Goal: Information Seeking & Learning: Check status

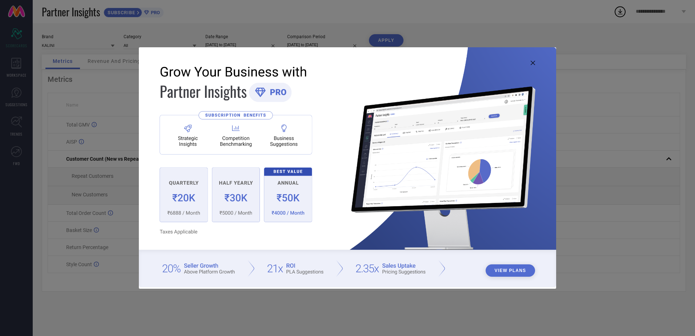
click at [532, 58] on img at bounding box center [347, 167] width 417 height 240
click at [532, 63] on icon at bounding box center [533, 63] width 4 height 4
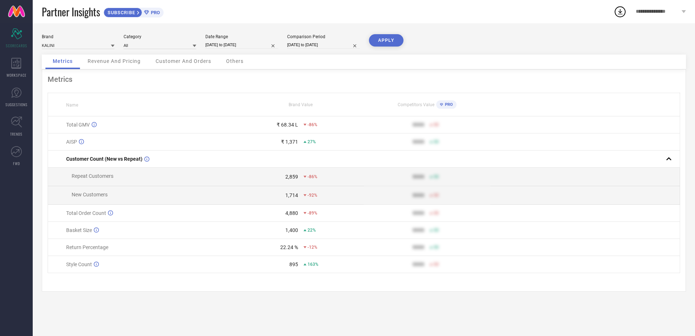
click at [116, 63] on span "Revenue And Pricing" at bounding box center [114, 61] width 53 height 6
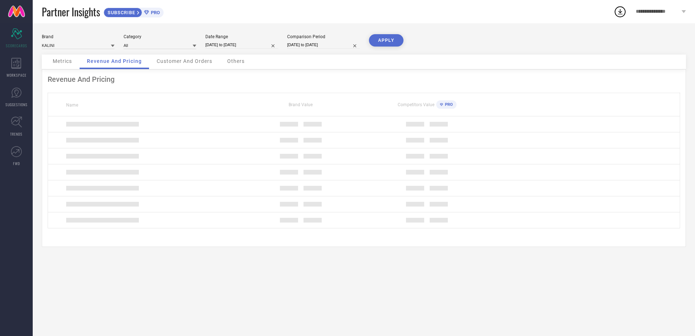
click at [185, 64] on span "Customer And Orders" at bounding box center [185, 61] width 56 height 6
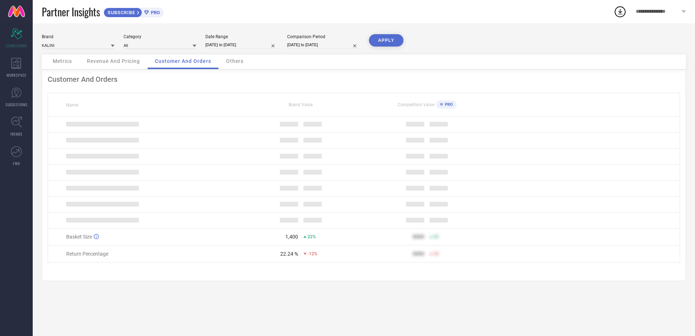
click at [226, 64] on span "Others" at bounding box center [234, 61] width 17 height 6
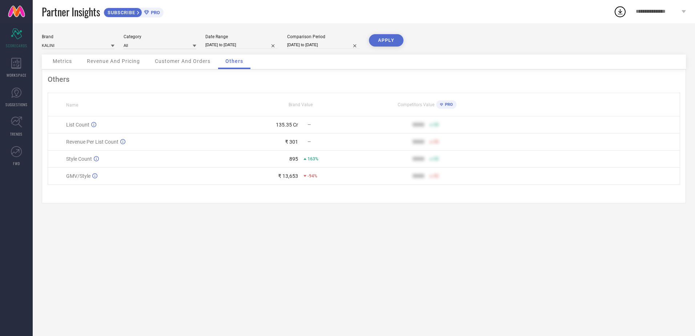
click at [196, 68] on div "Customer And Orders" at bounding box center [183, 62] width 70 height 15
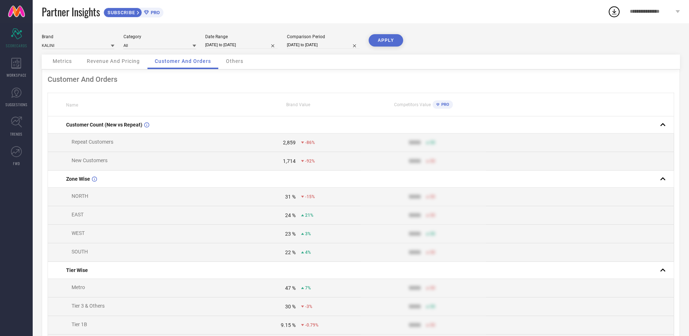
click at [126, 63] on span "Revenue And Pricing" at bounding box center [113, 61] width 53 height 6
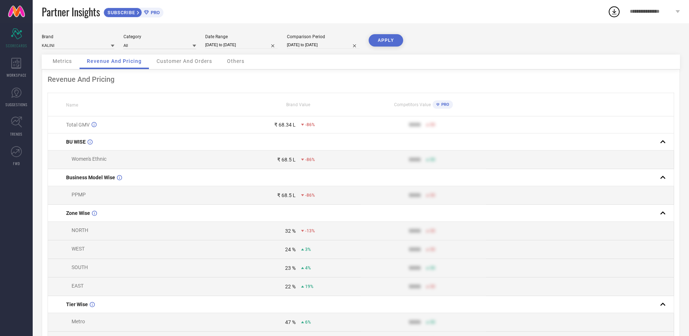
click at [73, 60] on div "Metrics" at bounding box center [62, 62] width 34 height 15
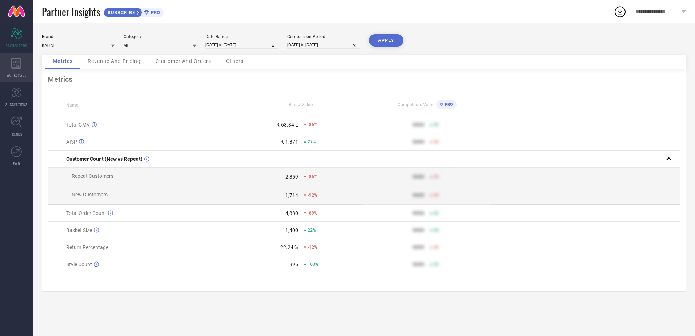
click at [11, 63] on div "WORKSPACE" at bounding box center [16, 67] width 33 height 29
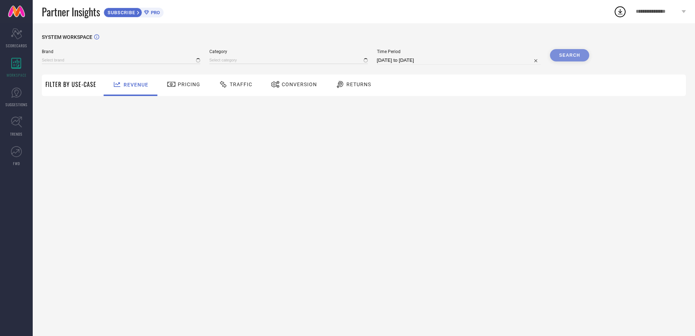
type input "KALINI"
type input "All"
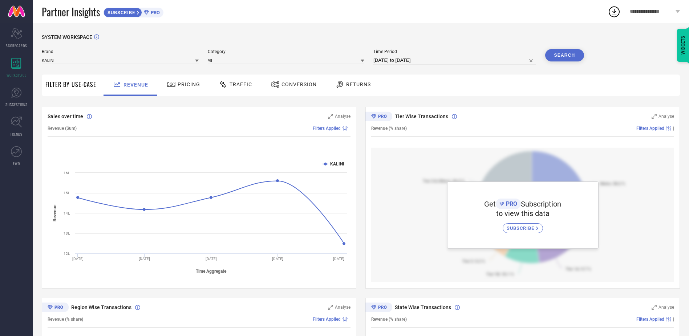
click at [173, 65] on div "Brand KALINI Category All Time Period [DATE] to [DATE] Search" at bounding box center [313, 60] width 543 height 22
click at [172, 60] on input at bounding box center [120, 60] width 157 height 8
click at [253, 35] on div "SYSTEM WORKSPACE" at bounding box center [361, 41] width 639 height 15
click at [279, 90] on div "Conversion" at bounding box center [294, 84] width 50 height 12
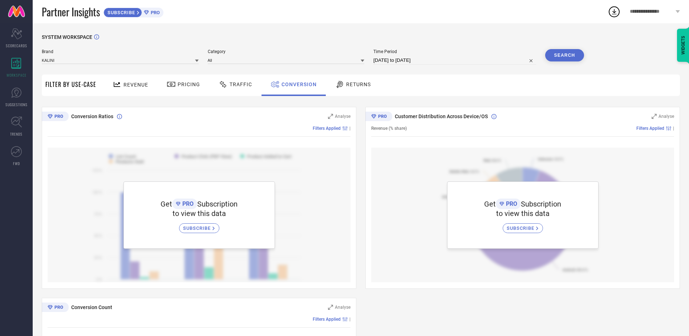
click at [326, 86] on div "Returns" at bounding box center [353, 84] width 54 height 21
